Goal: Transaction & Acquisition: Purchase product/service

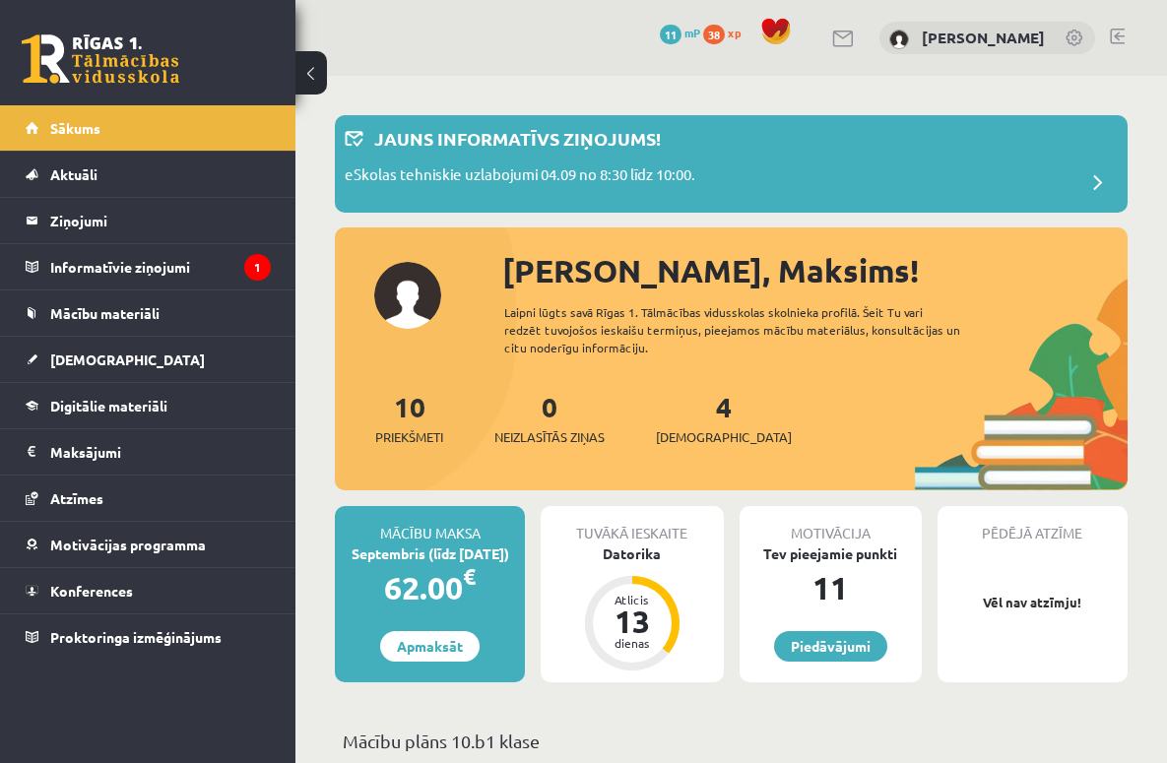
click at [422, 593] on div "62.00 €" at bounding box center [430, 587] width 190 height 47
click at [436, 647] on link "Apmaksāt" at bounding box center [429, 646] width 99 height 31
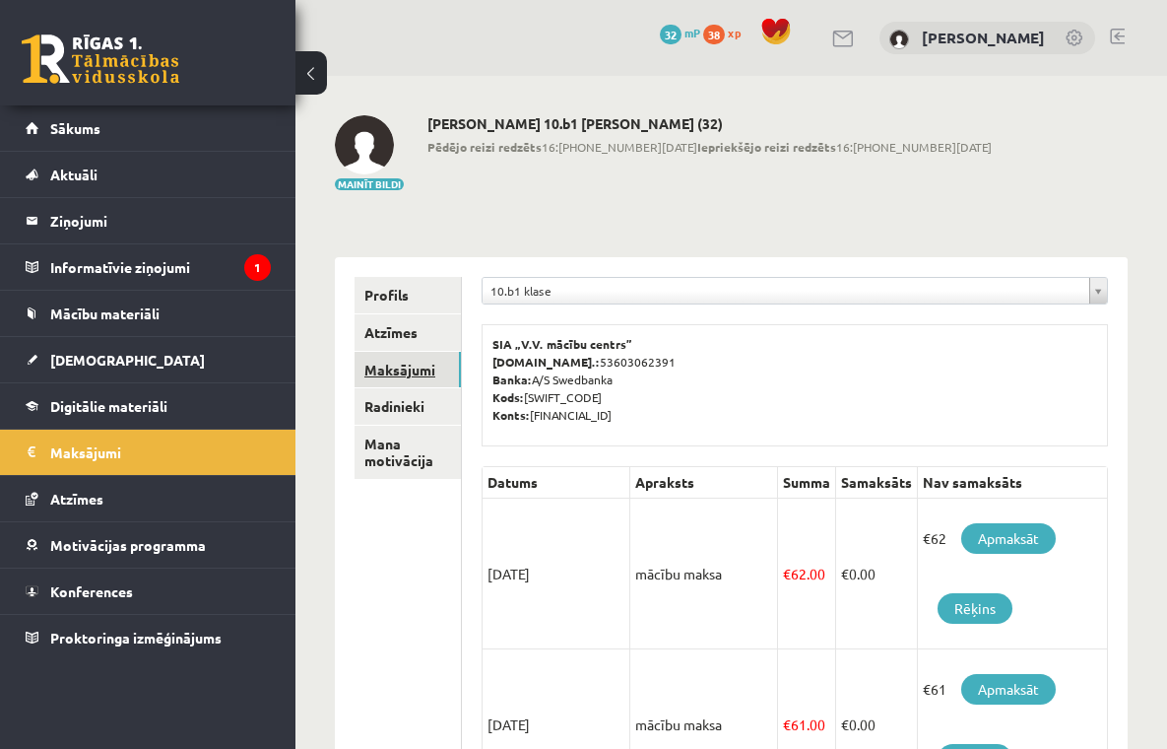
click at [461, 374] on link "Maksājumi" at bounding box center [408, 370] width 106 height 36
click at [461, 333] on link "Atzīmes" at bounding box center [408, 332] width 106 height 36
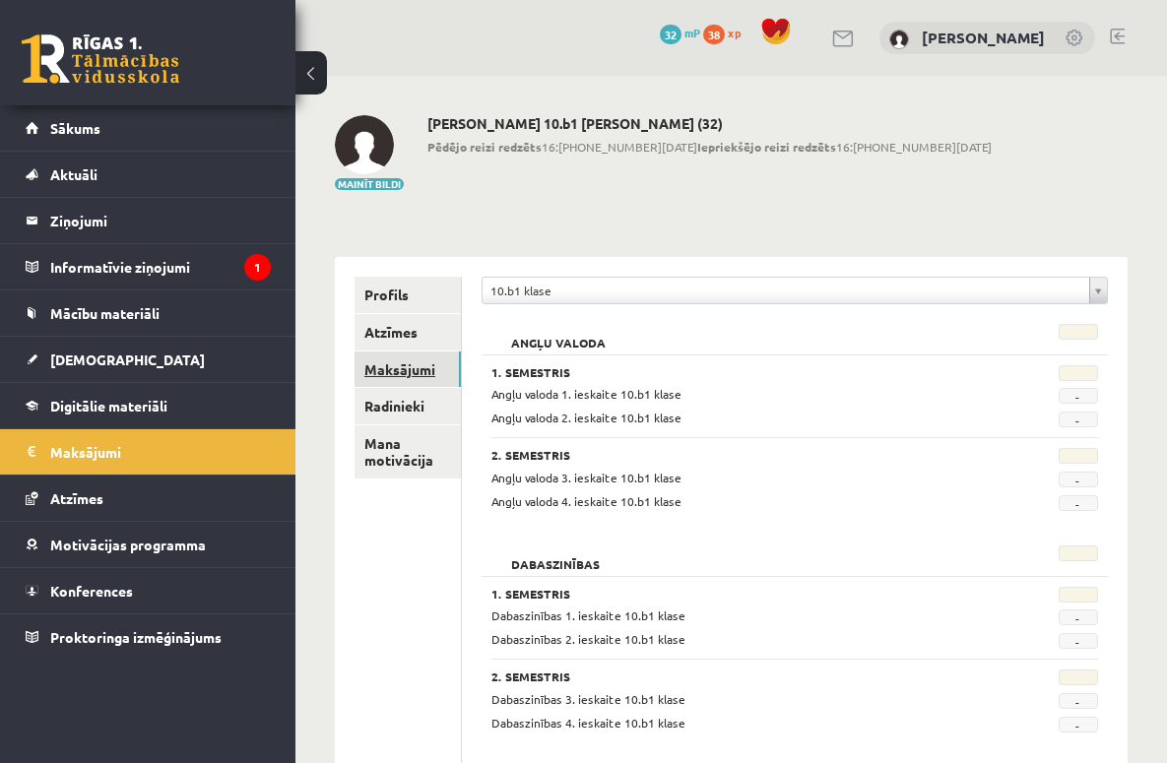
click at [461, 362] on link "Maksājumi" at bounding box center [408, 370] width 106 height 36
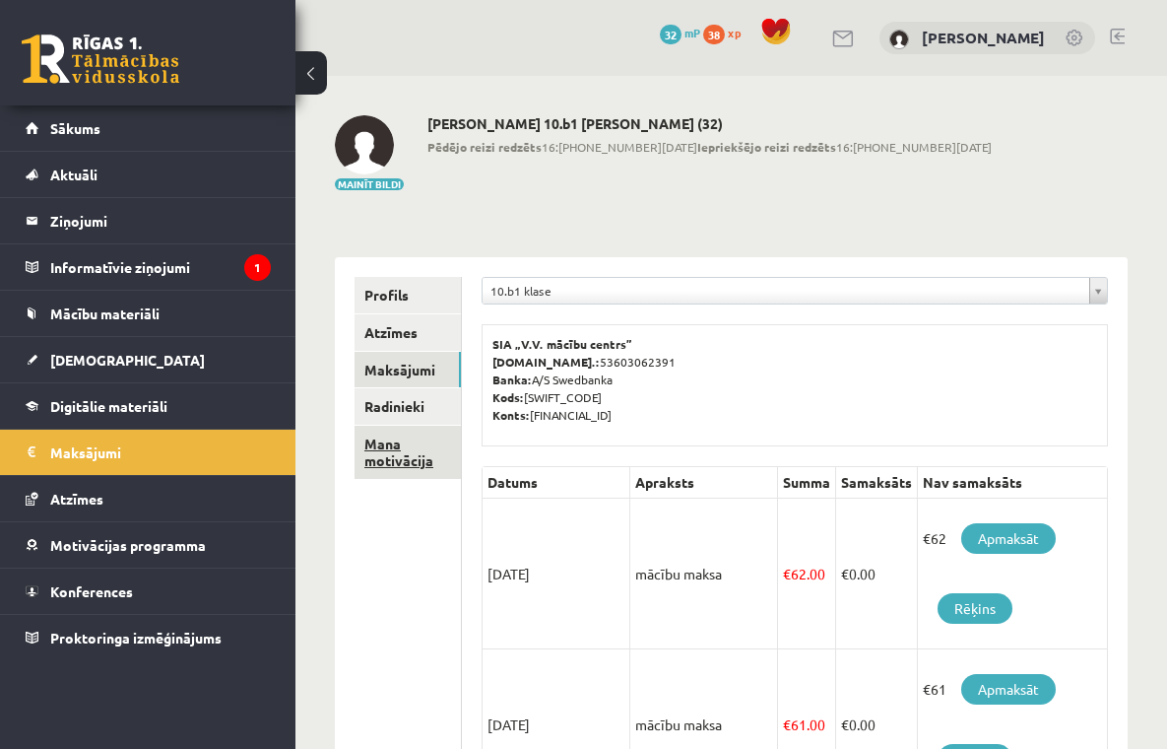
click at [461, 438] on link "Mana motivācija" at bounding box center [408, 452] width 106 height 53
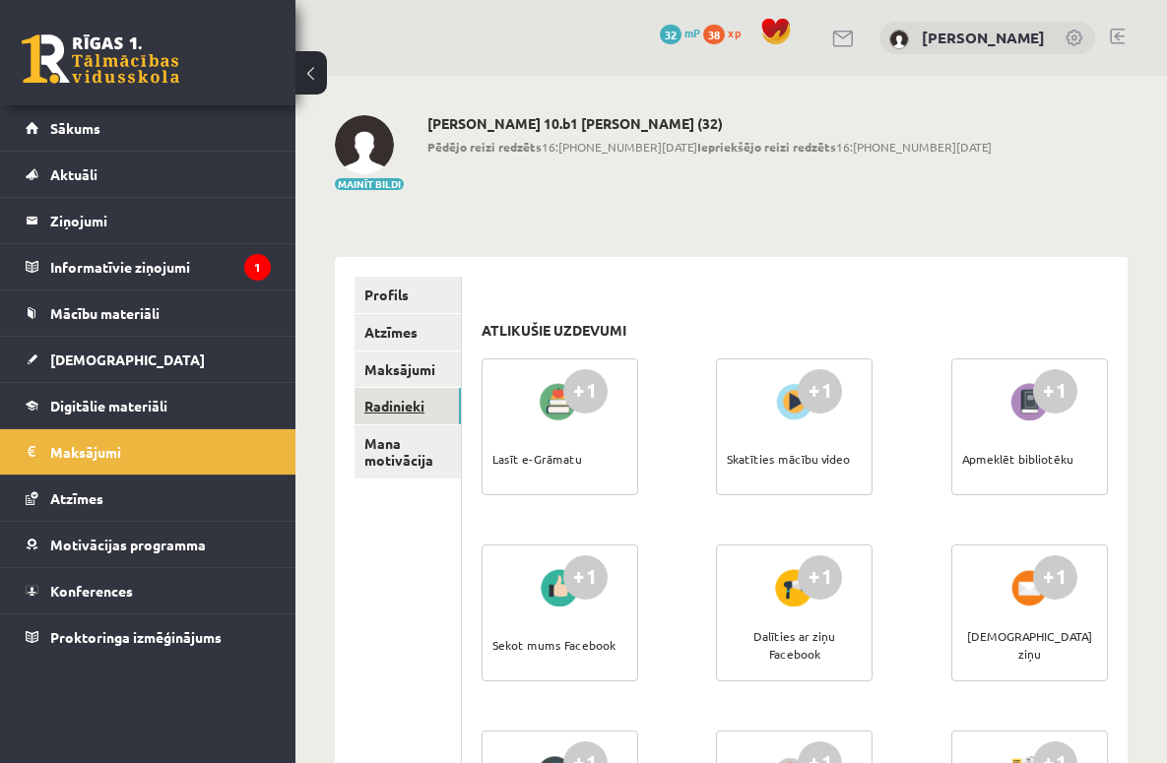
click at [455, 409] on link "Radinieki" at bounding box center [408, 406] width 106 height 36
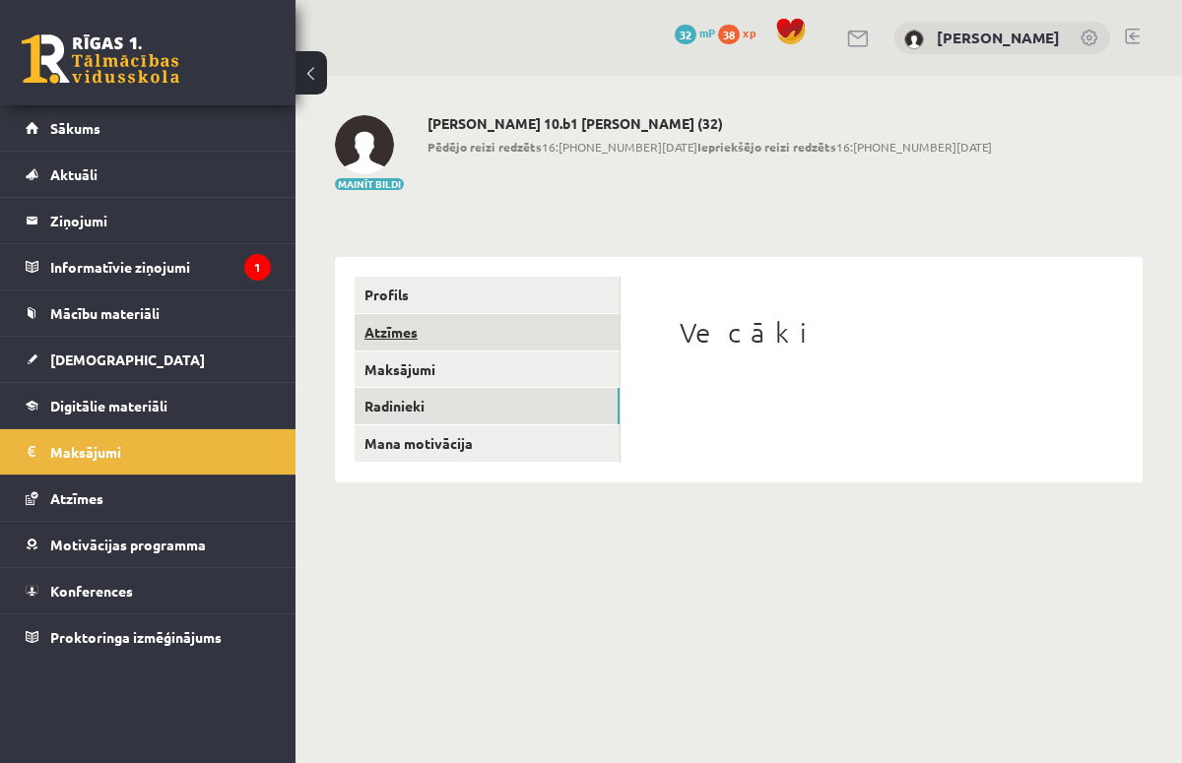
click at [455, 331] on link "Atzīmes" at bounding box center [487, 332] width 265 height 36
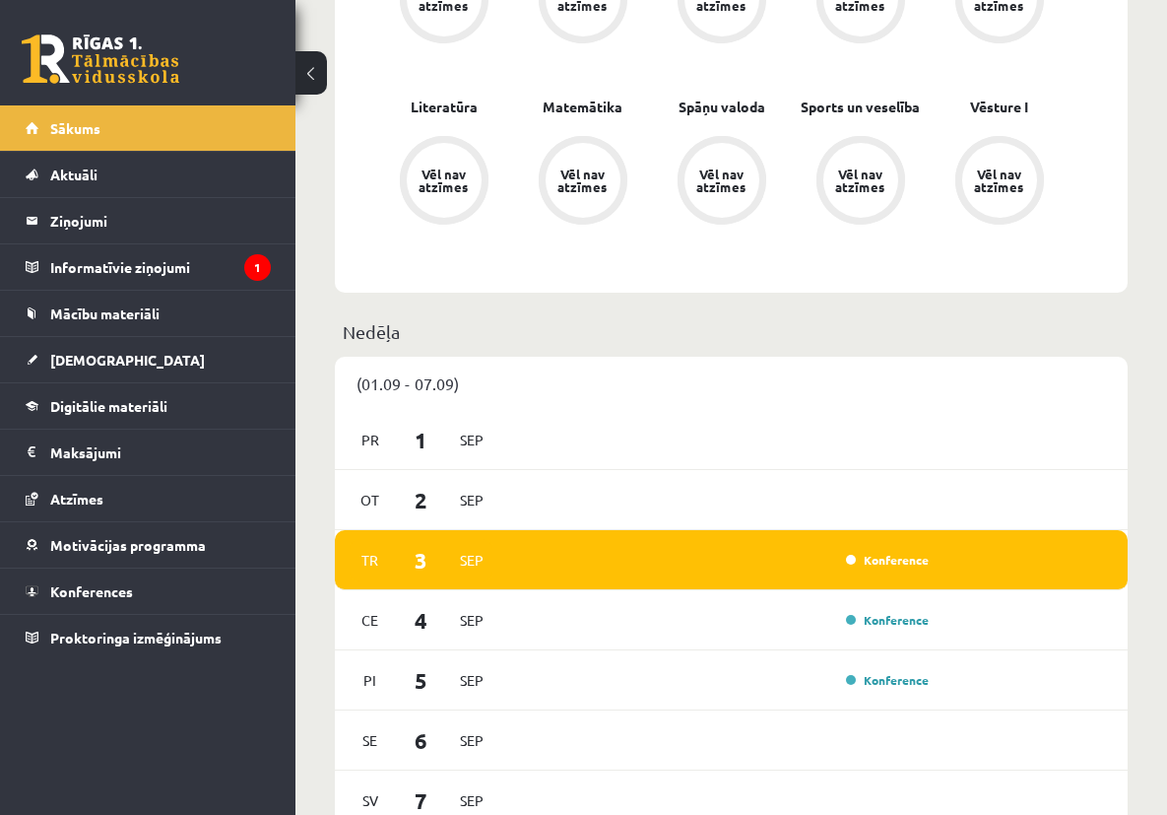
scroll to position [902, 0]
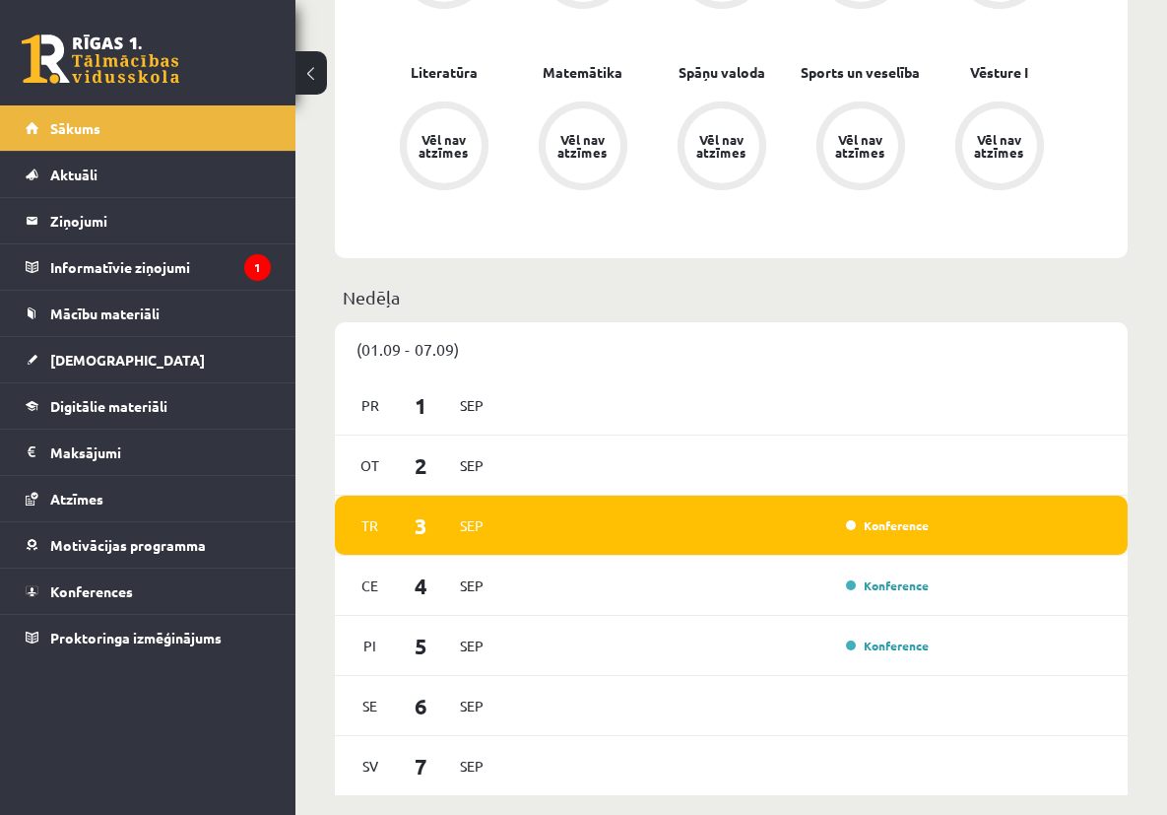
click at [809, 526] on div "Konference" at bounding box center [721, 525] width 428 height 22
click at [492, 587] on span "Sep" at bounding box center [471, 585] width 41 height 31
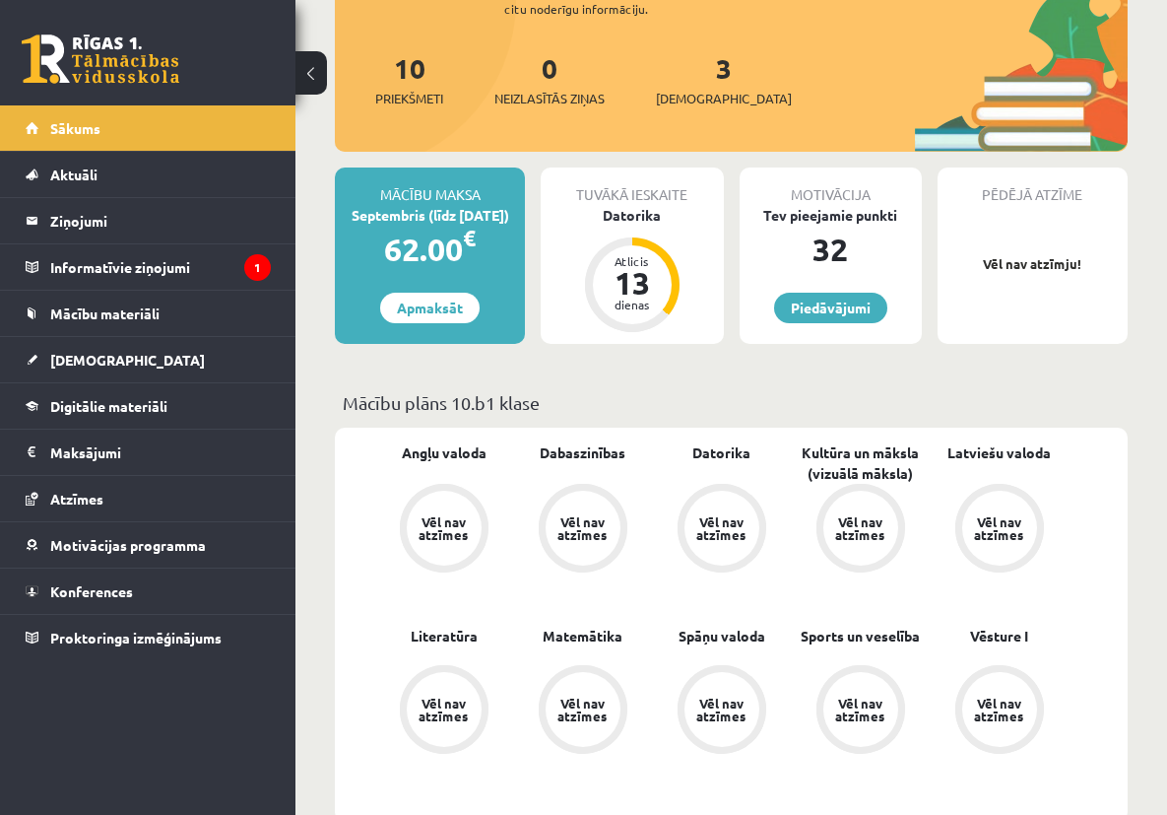
scroll to position [0, 0]
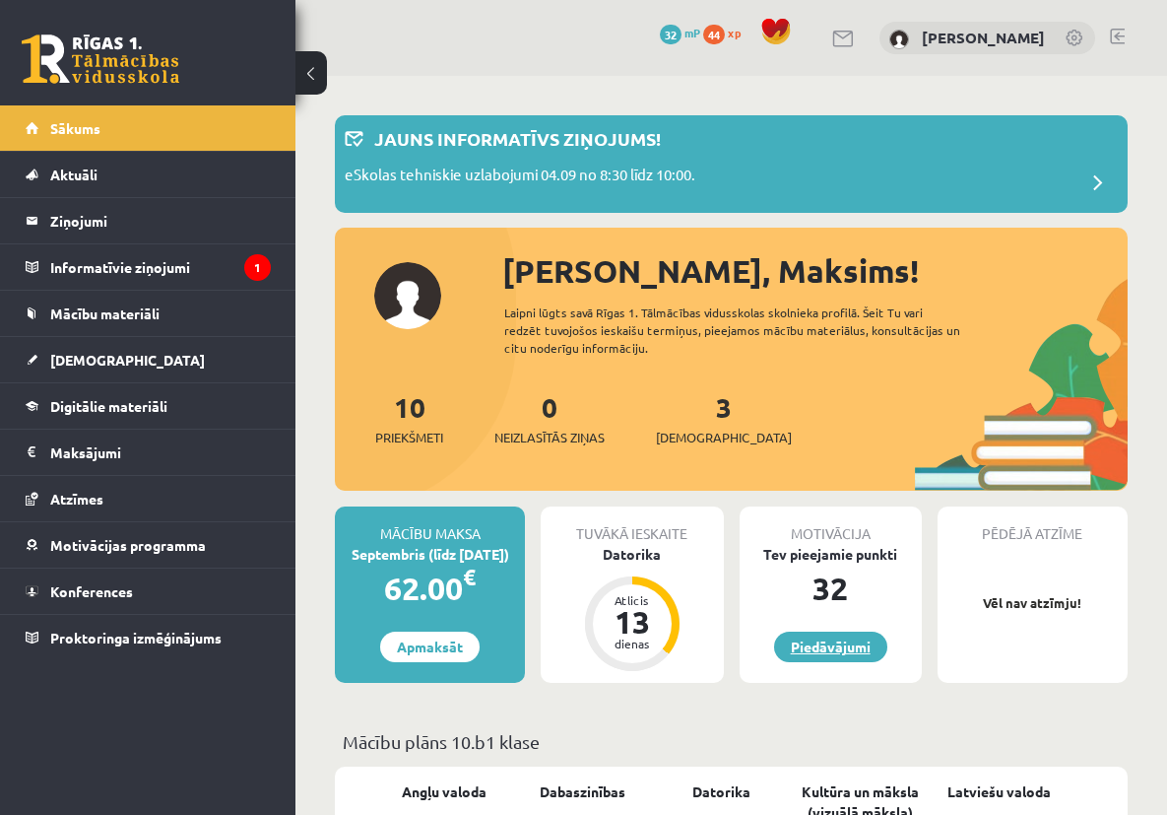
click at [823, 646] on link "Piedāvājumi" at bounding box center [830, 646] width 113 height 31
